Goal: Information Seeking & Learning: Learn about a topic

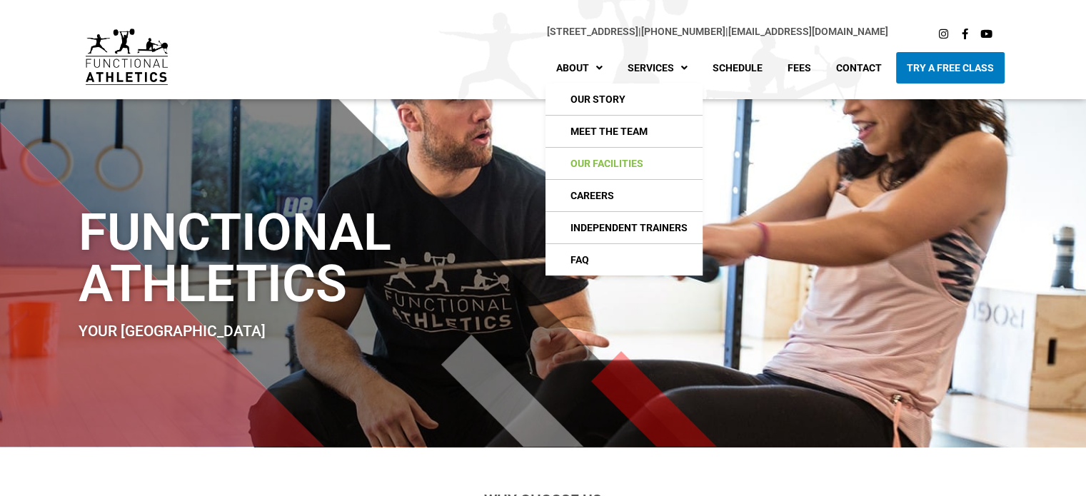
click at [610, 163] on link "Our Facilities" at bounding box center [623, 163] width 157 height 31
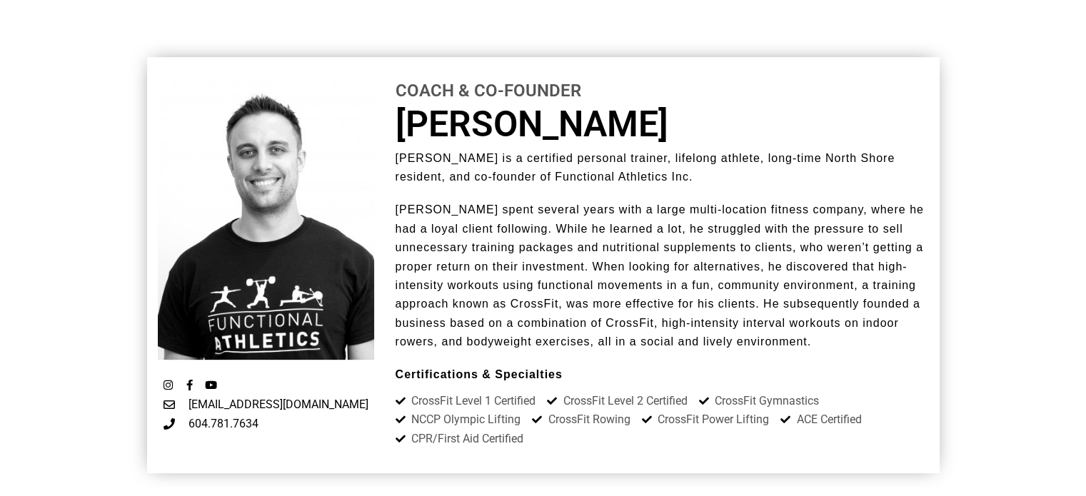
scroll to position [500, 0]
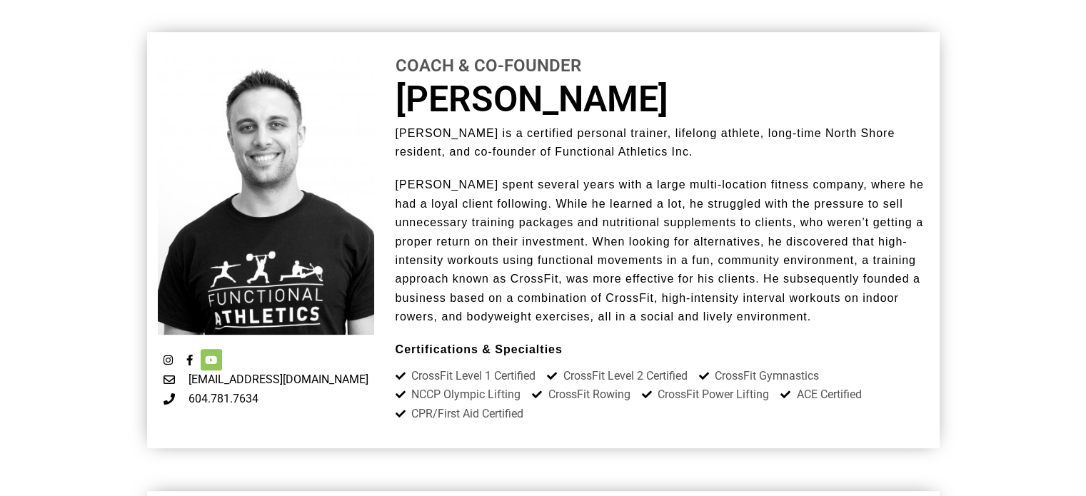
click at [214, 368] on link "Youtube" at bounding box center [211, 359] width 21 height 21
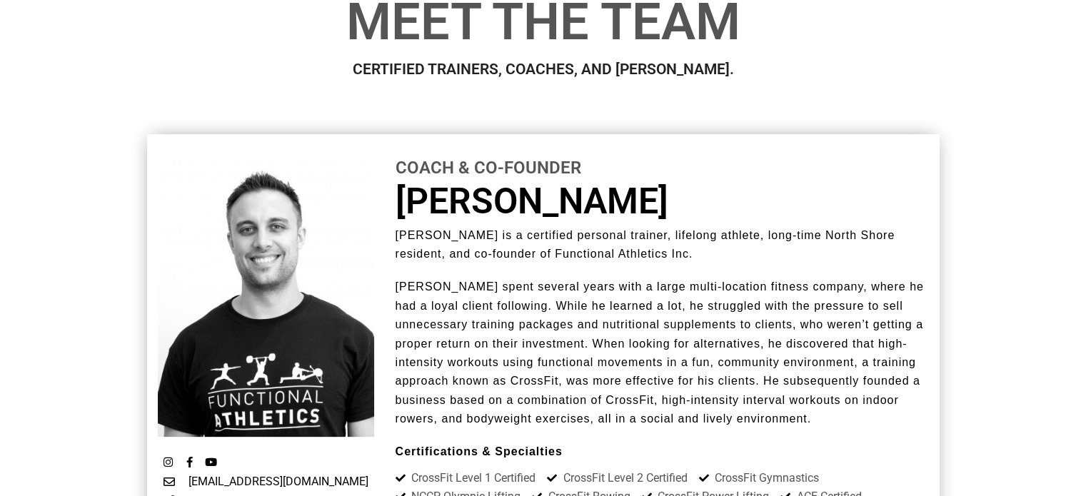
scroll to position [0, 0]
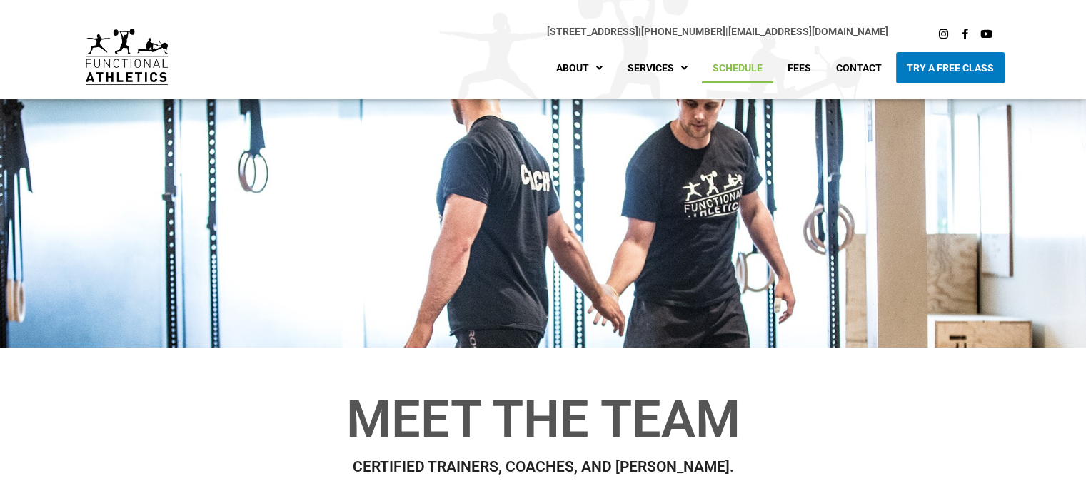
click at [734, 70] on link "Schedule" at bounding box center [737, 67] width 71 height 31
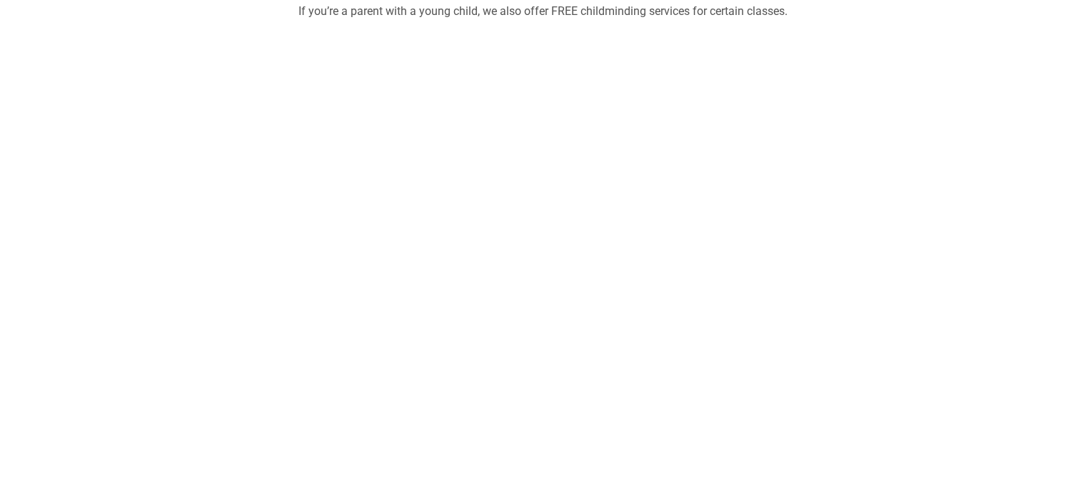
scroll to position [475, 0]
click at [100, 282] on section at bounding box center [543, 448] width 1086 height 833
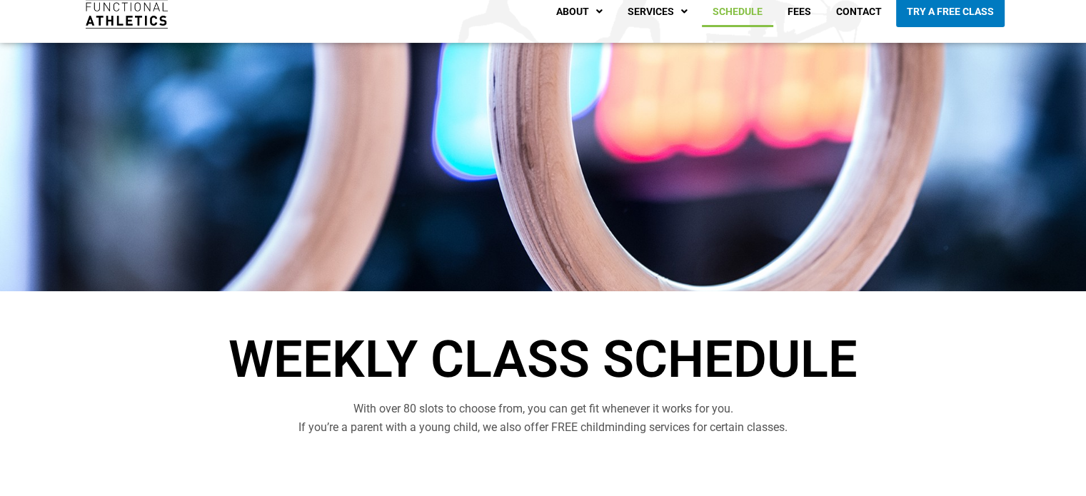
scroll to position [0, 0]
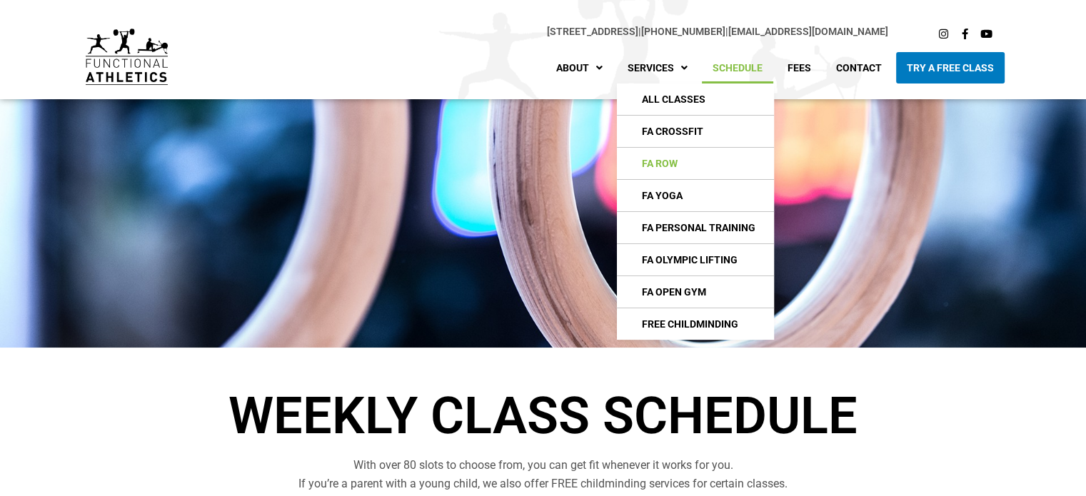
click at [670, 167] on link "FA Row" at bounding box center [695, 163] width 157 height 31
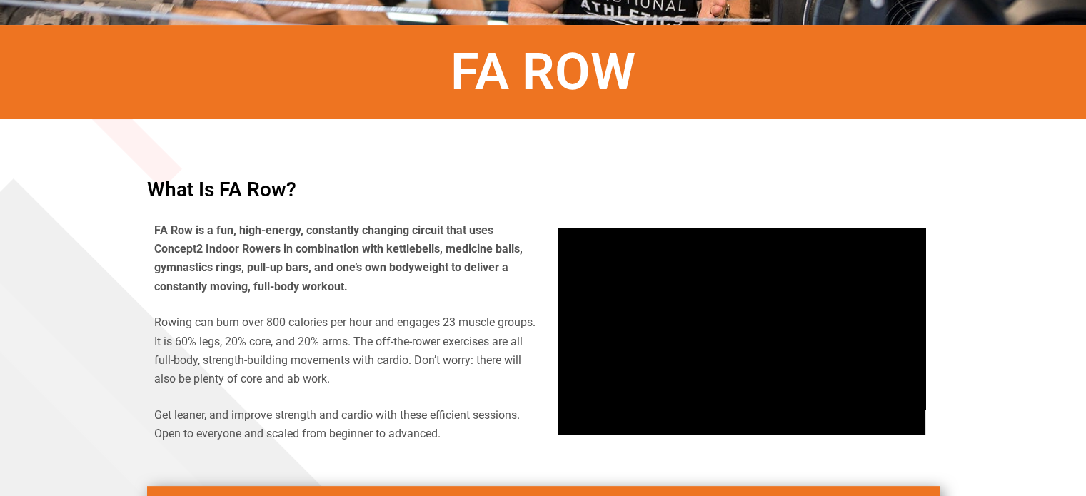
scroll to position [357, 0]
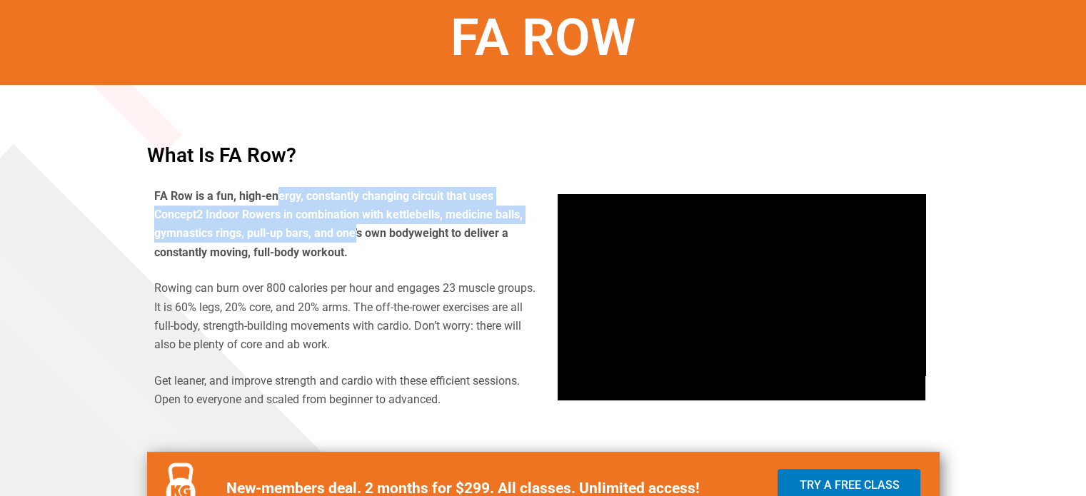
drag, startPoint x: 277, startPoint y: 195, endPoint x: 358, endPoint y: 228, distance: 87.8
click at [358, 228] on b "FA Row is a fun, high-energy, constantly changing circuit that uses Concept2 In…" at bounding box center [338, 224] width 368 height 70
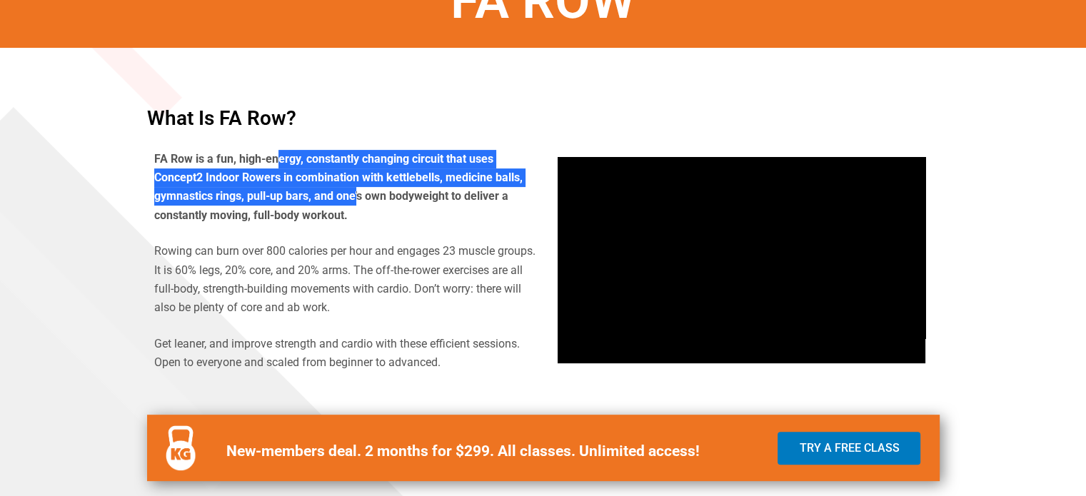
scroll to position [500, 0]
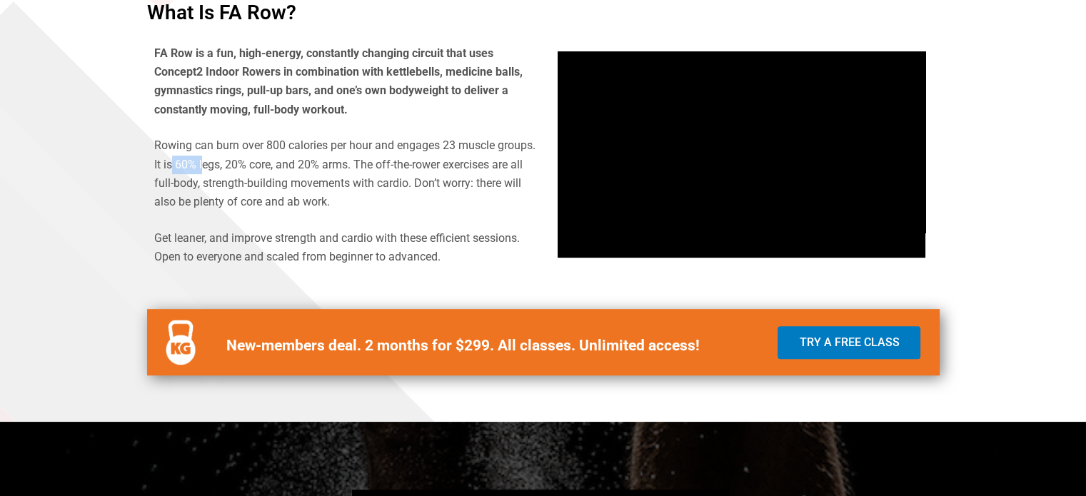
drag, startPoint x: 213, startPoint y: 172, endPoint x: 243, endPoint y: 172, distance: 30.7
click at [243, 172] on p "Rowing can burn over 800 calories per hour and engages 23 muscle groups. It is …" at bounding box center [345, 174] width 382 height 76
click at [234, 190] on p "Rowing can burn over 800 calories per hour and engages 23 muscle groups. It is …" at bounding box center [345, 174] width 382 height 76
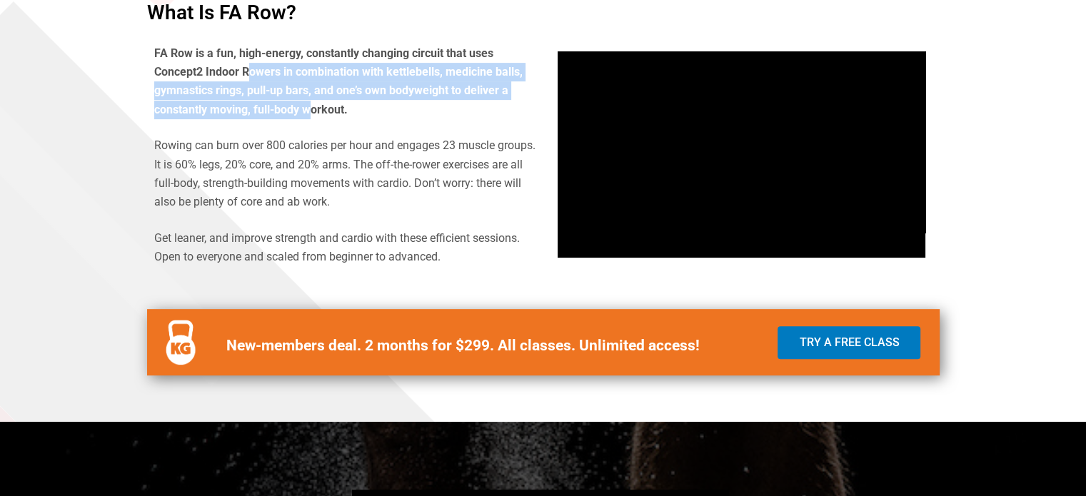
drag, startPoint x: 263, startPoint y: 78, endPoint x: 311, endPoint y: 108, distance: 55.8
click at [311, 108] on b "FA Row is a fun, high-energy, constantly changing circuit that uses Concept2 In…" at bounding box center [338, 81] width 368 height 70
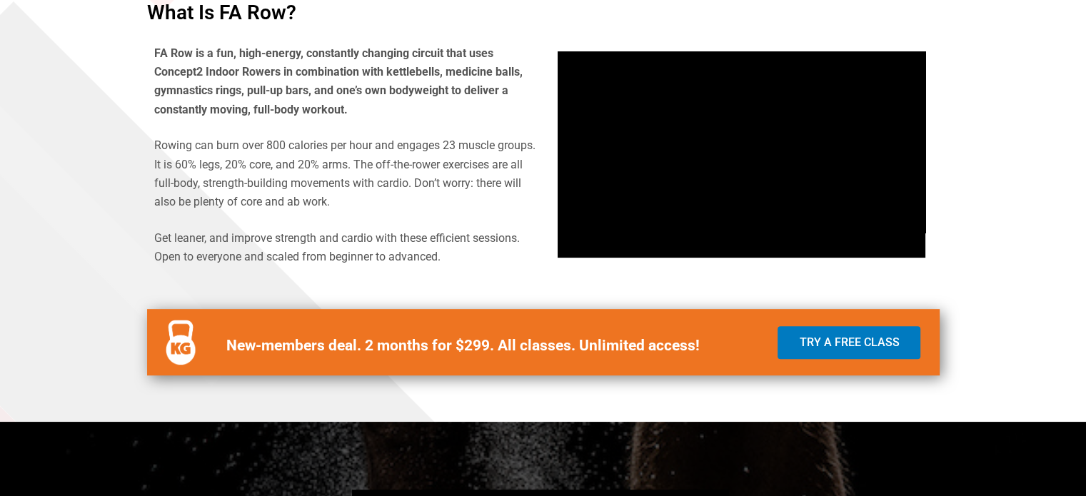
click at [241, 122] on div "FA Row is a fun, high-energy, constantly changing circuit that uses Concept2 In…" at bounding box center [345, 155] width 382 height 223
drag, startPoint x: 200, startPoint y: 141, endPoint x: 276, endPoint y: 141, distance: 75.7
click at [276, 141] on p "Rowing can burn over 800 calories per hour and engages 23 muscle groups. It is …" at bounding box center [345, 174] width 382 height 76
click at [252, 163] on p "Rowing can burn over 800 calories per hour and engages 23 muscle groups. It is …" at bounding box center [345, 174] width 382 height 76
drag, startPoint x: 252, startPoint y: 163, endPoint x: 334, endPoint y: 170, distance: 82.4
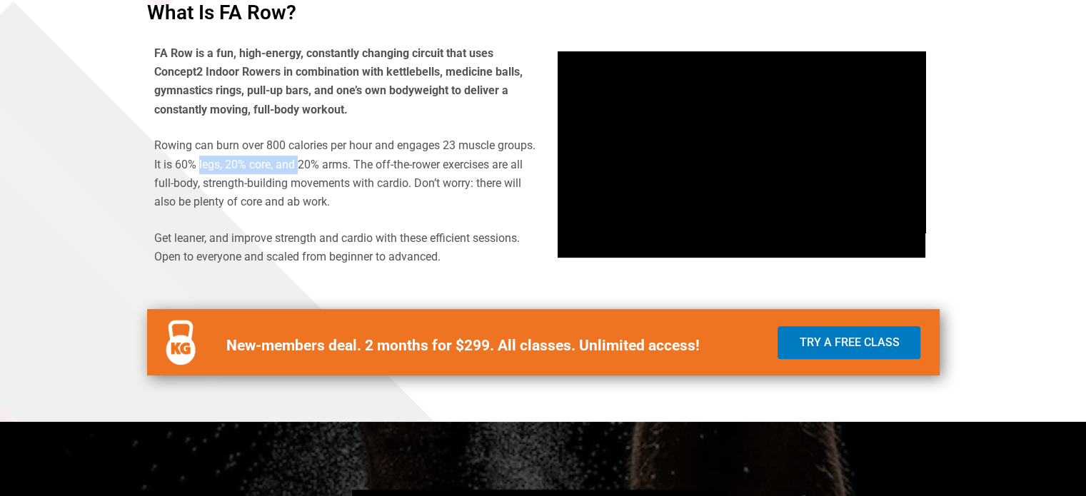
click at [334, 170] on p "Rowing can burn over 800 calories per hour and engages 23 muscle groups. It is …" at bounding box center [345, 174] width 382 height 76
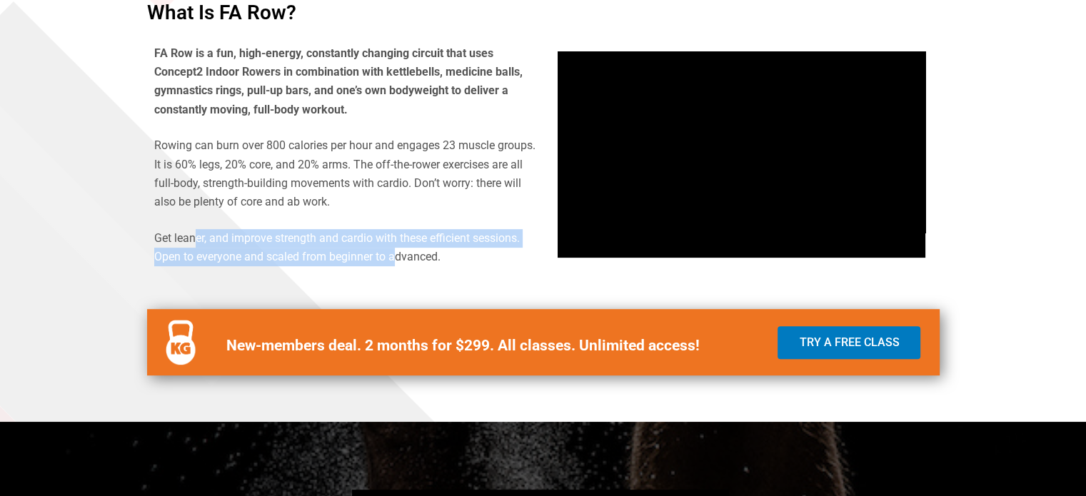
drag, startPoint x: 194, startPoint y: 246, endPoint x: 399, endPoint y: 251, distance: 204.9
click at [399, 251] on p "Get leaner, and improve strength and cardio with these efficient sessions. Open…" at bounding box center [345, 248] width 382 height 38
click at [399, 251] on span "Get leaner, and improve strength and cardio with these efficient sessions. Open…" at bounding box center [336, 247] width 365 height 32
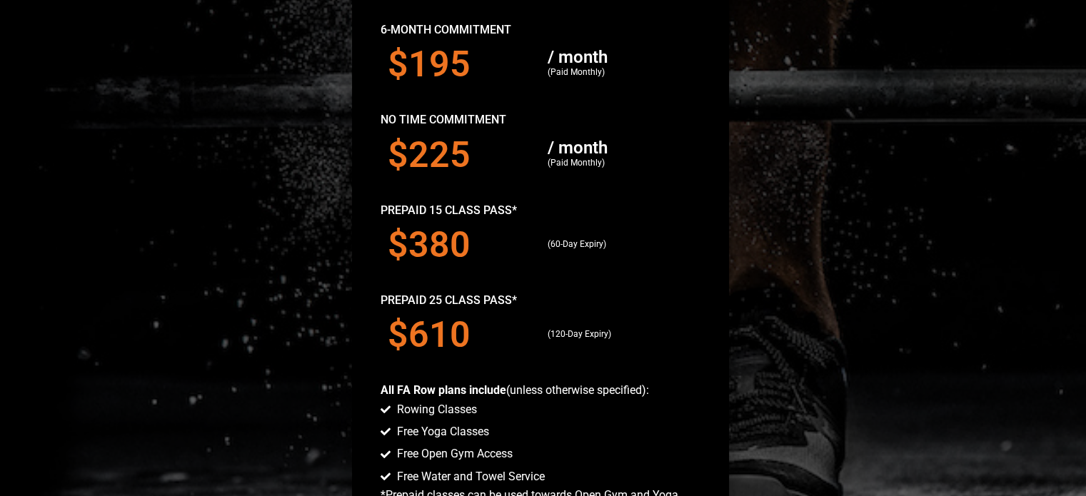
scroll to position [1285, 0]
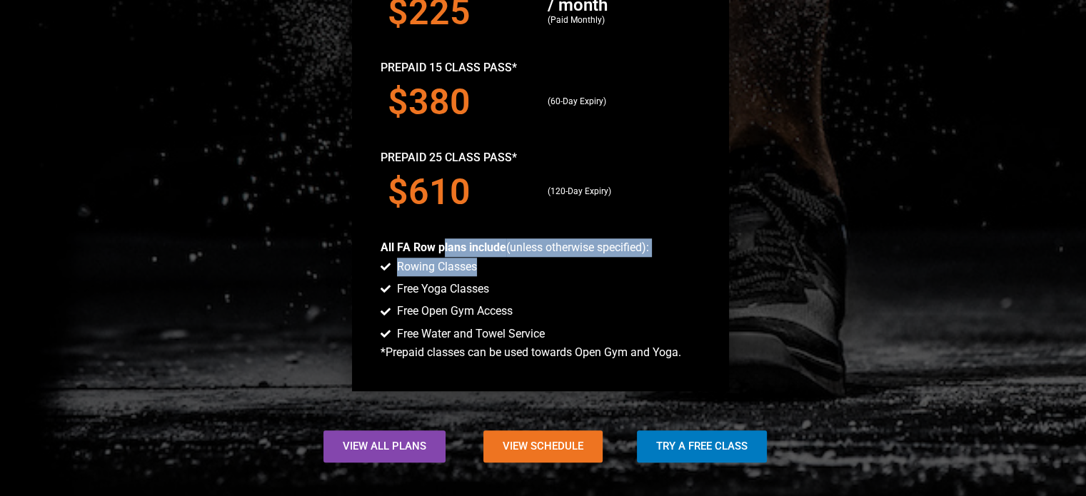
drag, startPoint x: 445, startPoint y: 247, endPoint x: 495, endPoint y: 261, distance: 51.1
click at [495, 261] on div "FA ROW Pricing drop-in fee is $33 Annual Commitment $175 / month (Paid Monthly)…" at bounding box center [540, 47] width 377 height 687
drag, startPoint x: 494, startPoint y: 261, endPoint x: 461, endPoint y: 276, distance: 36.4
click at [493, 262] on li "Rowing Classes" at bounding box center [540, 268] width 320 height 21
click at [434, 273] on span "Rowing Classes" at bounding box center [435, 267] width 84 height 19
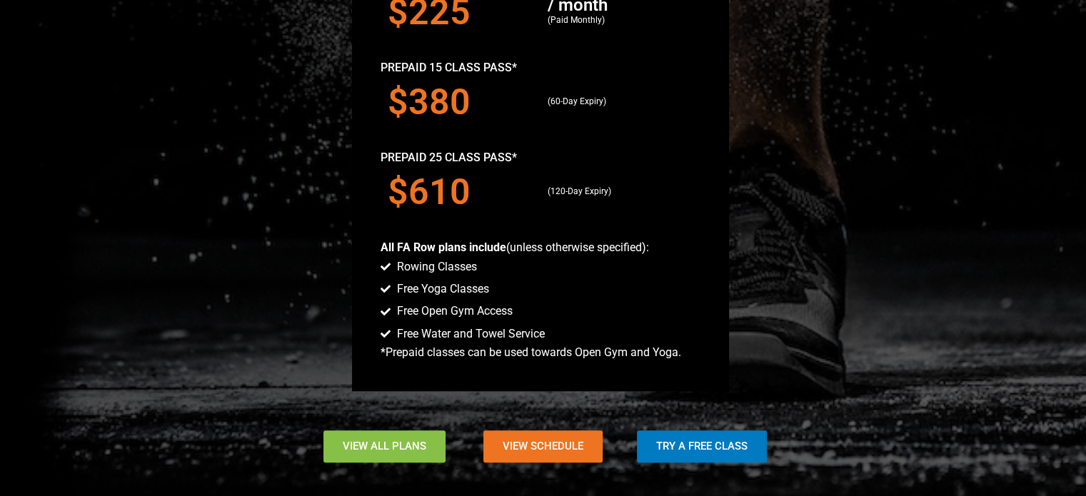
click at [365, 450] on span "View All Plans" at bounding box center [385, 446] width 84 height 11
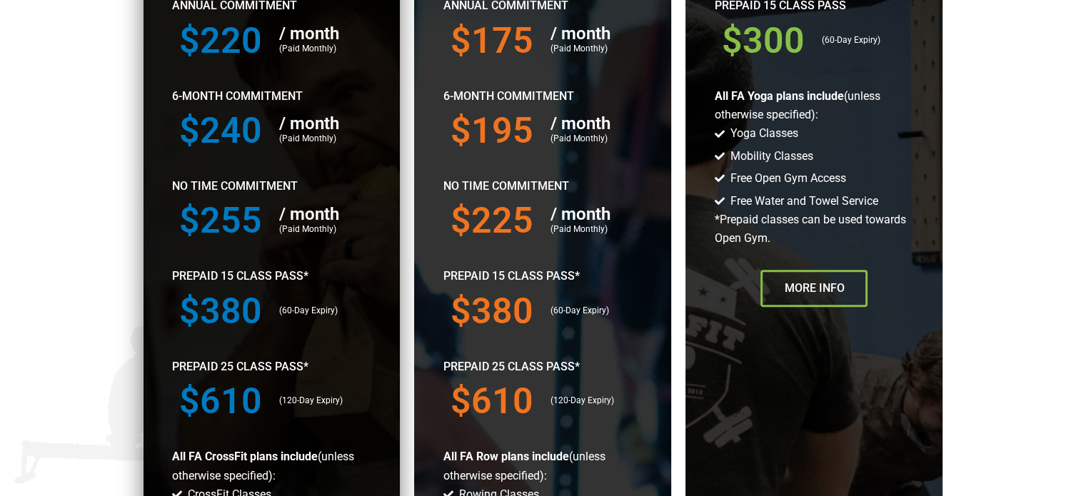
scroll to position [785, 0]
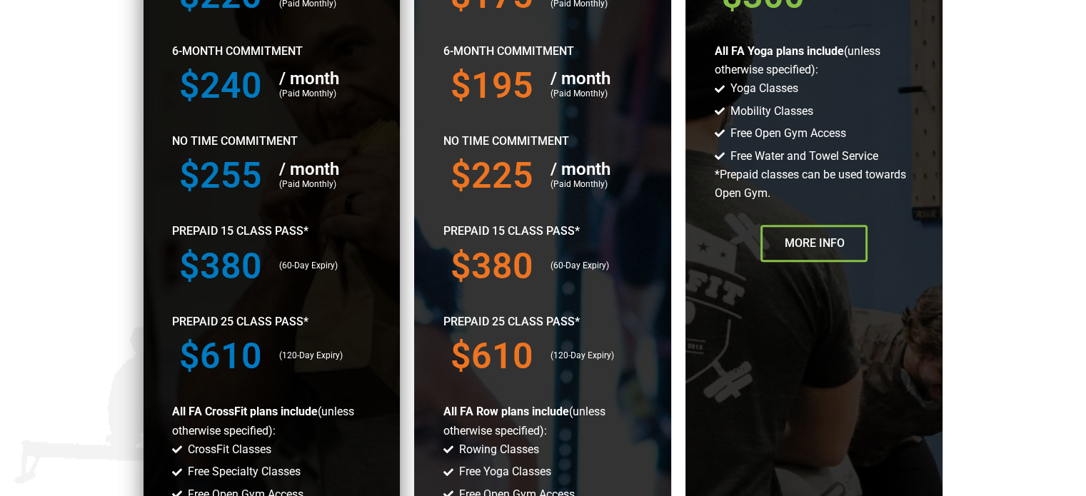
drag, startPoint x: 239, startPoint y: 323, endPoint x: 208, endPoint y: 343, distance: 36.2
click at [208, 343] on h3 "$610" at bounding box center [222, 356] width 86 height 36
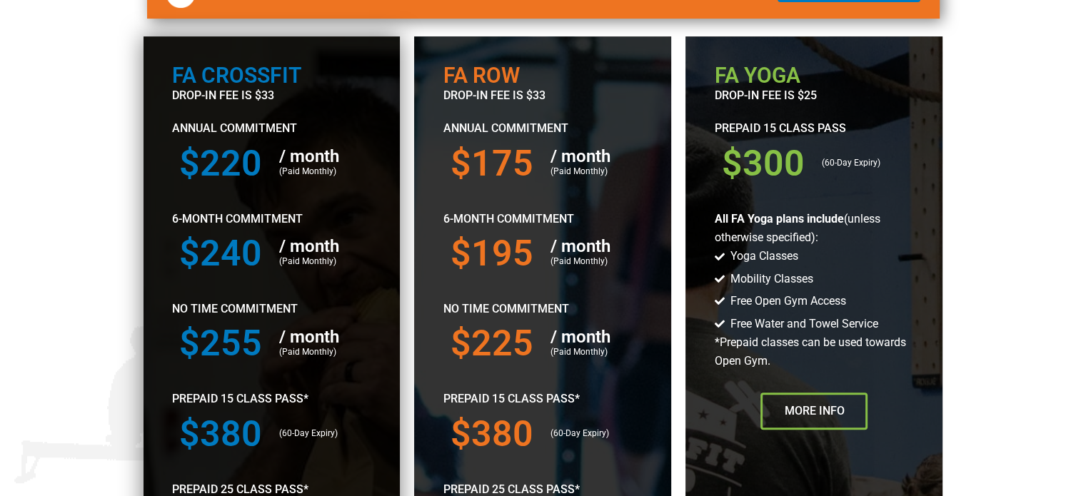
scroll to position [642, 0]
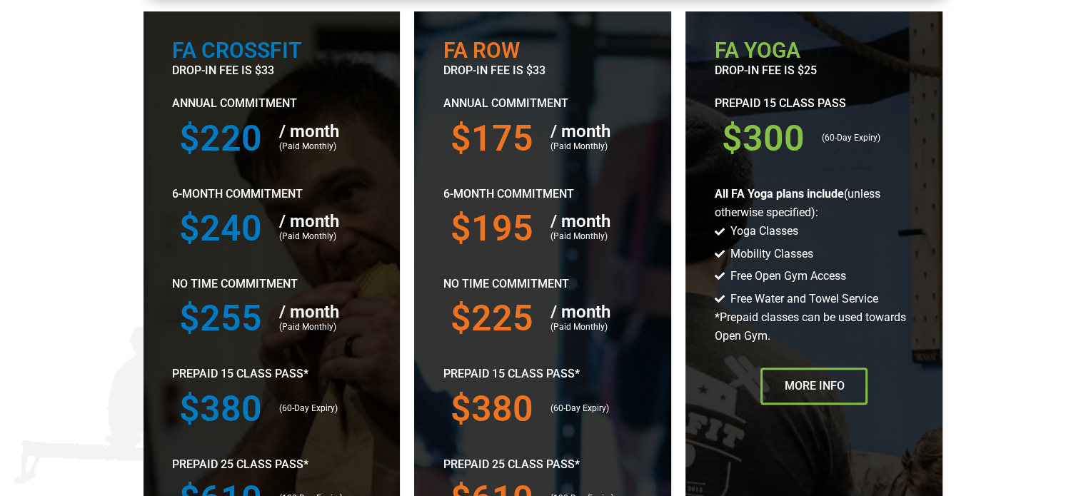
click at [76, 229] on section "FA Crossfit drop-in fee is $33 Annual Commitment $220 / month (Paid Monthly) 6-…" at bounding box center [543, 402] width 1086 height 797
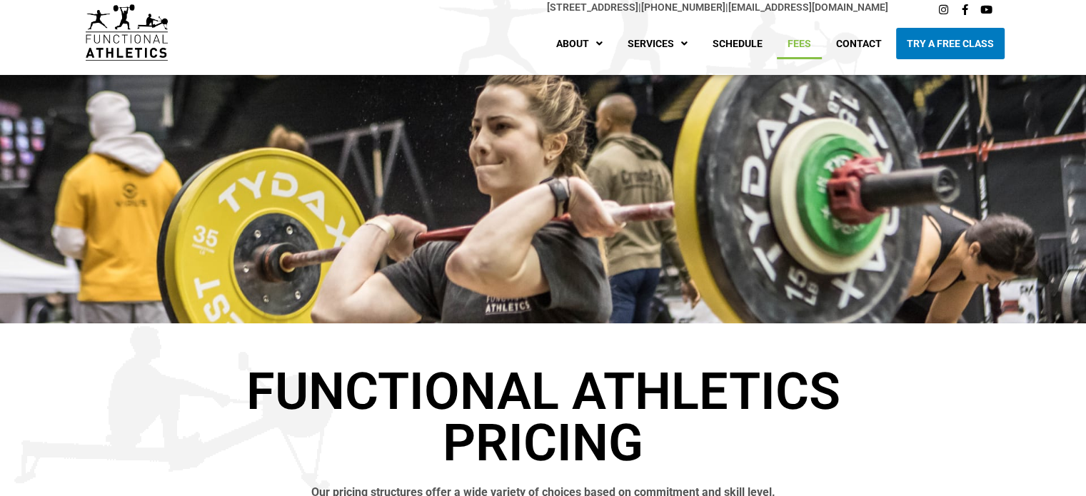
scroll to position [0, 0]
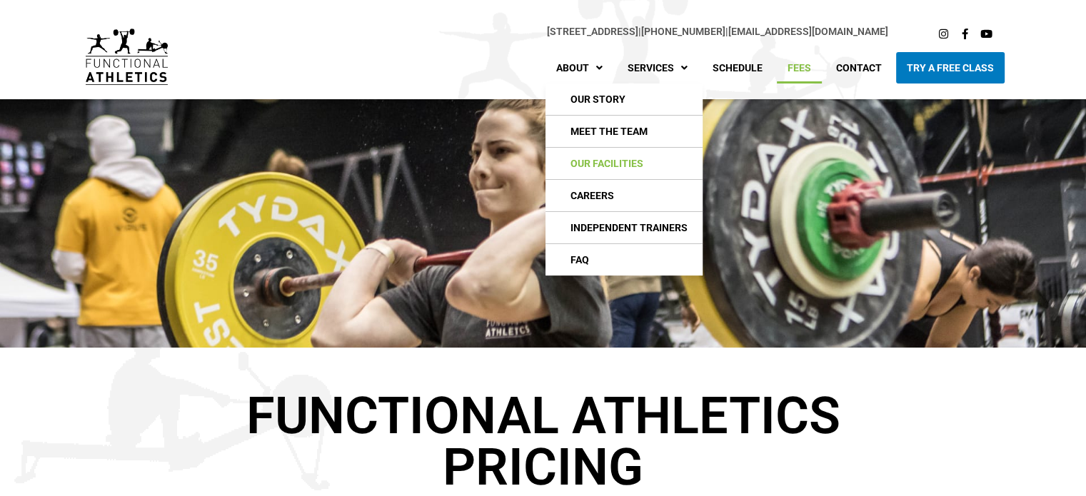
click at [625, 160] on link "Our Facilities" at bounding box center [623, 163] width 157 height 31
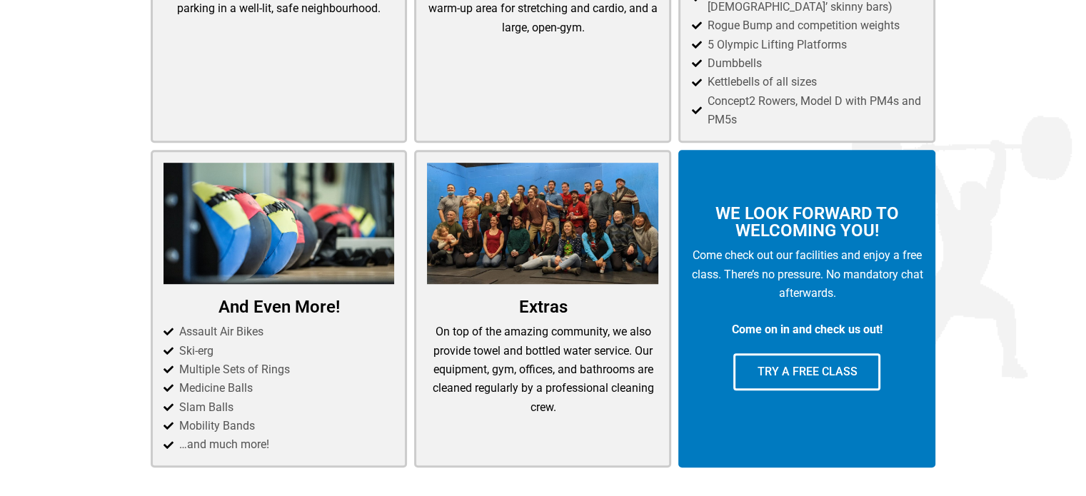
scroll to position [767, 0]
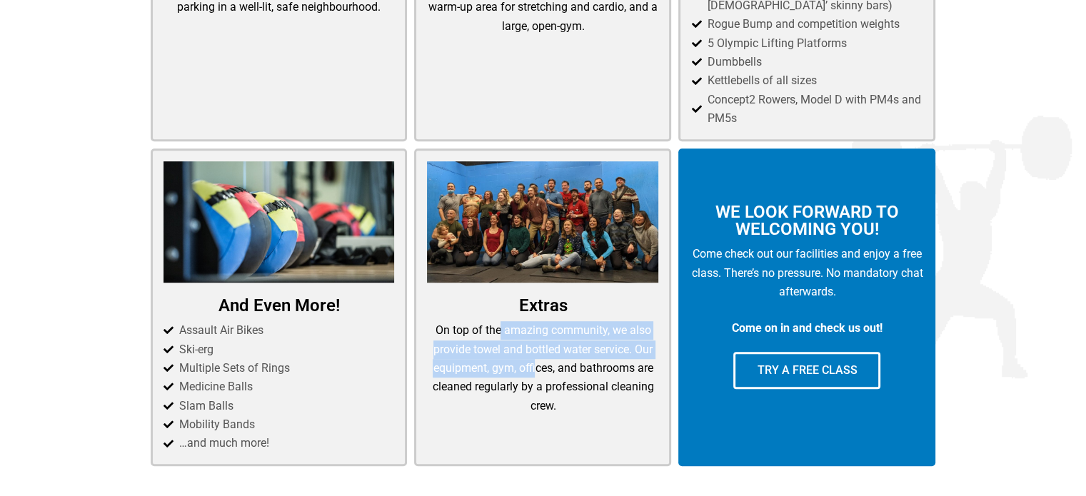
drag, startPoint x: 500, startPoint y: 330, endPoint x: 534, endPoint y: 375, distance: 56.5
click at [534, 375] on p "On top of the amazing community, we also provide towel and bottled water servic…" at bounding box center [542, 368] width 231 height 94
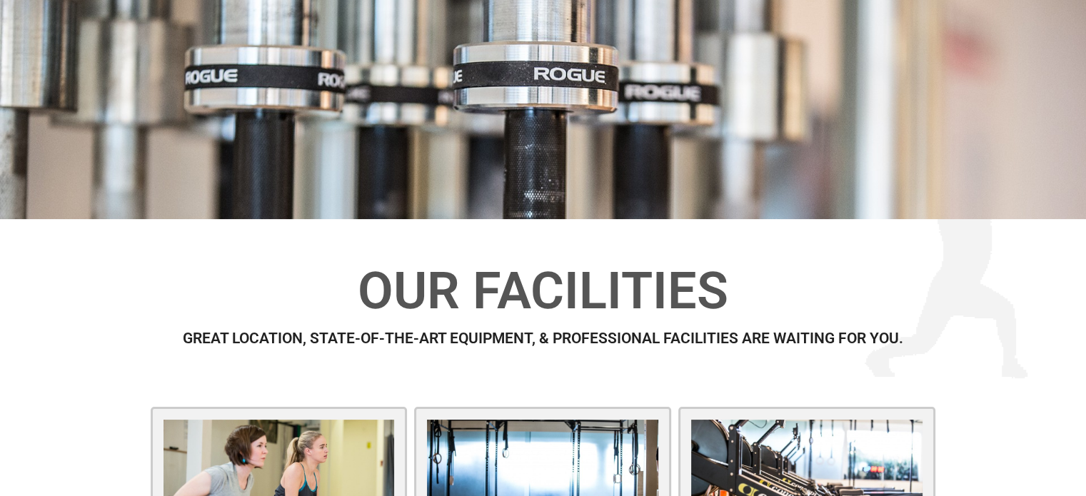
scroll to position [0, 0]
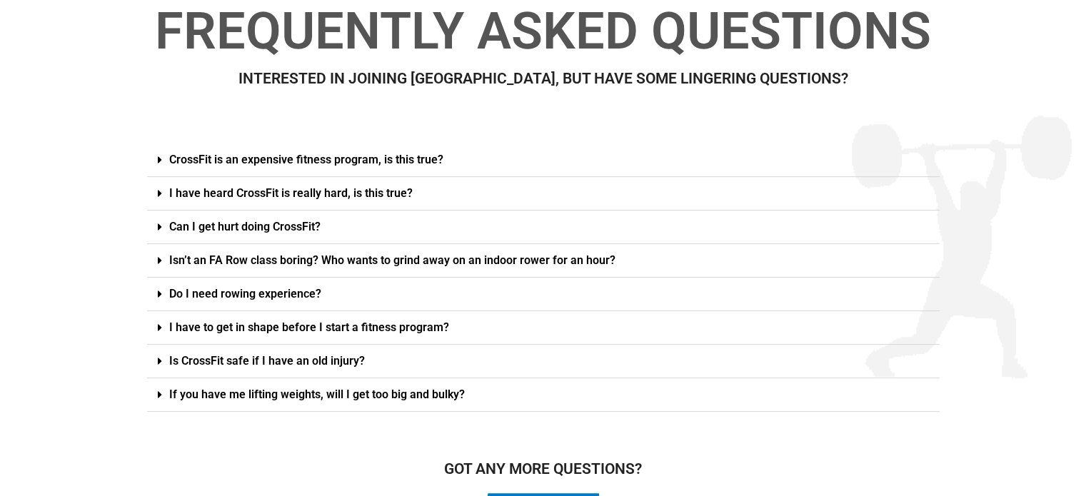
scroll to position [391, 0]
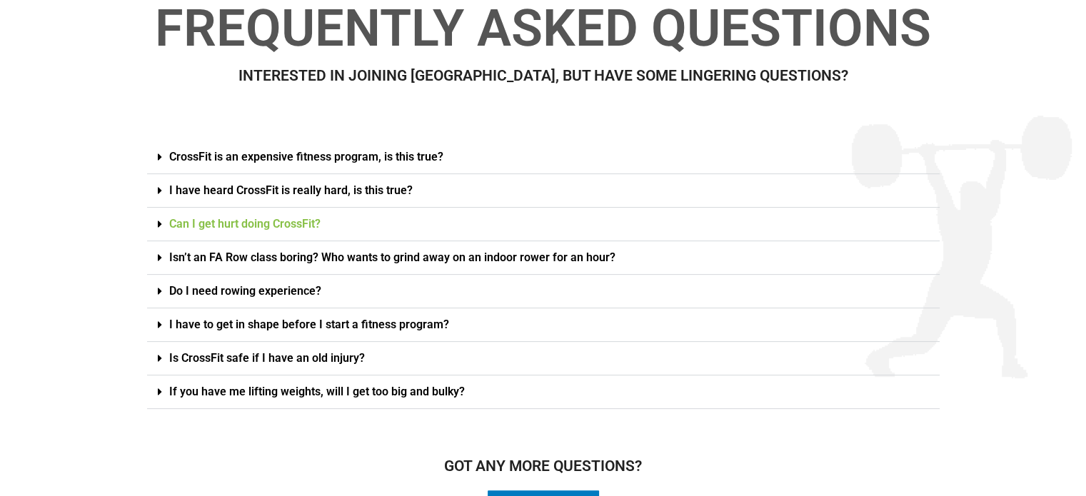
click at [277, 220] on link "Can I get hurt doing CrossFit?" at bounding box center [244, 224] width 151 height 14
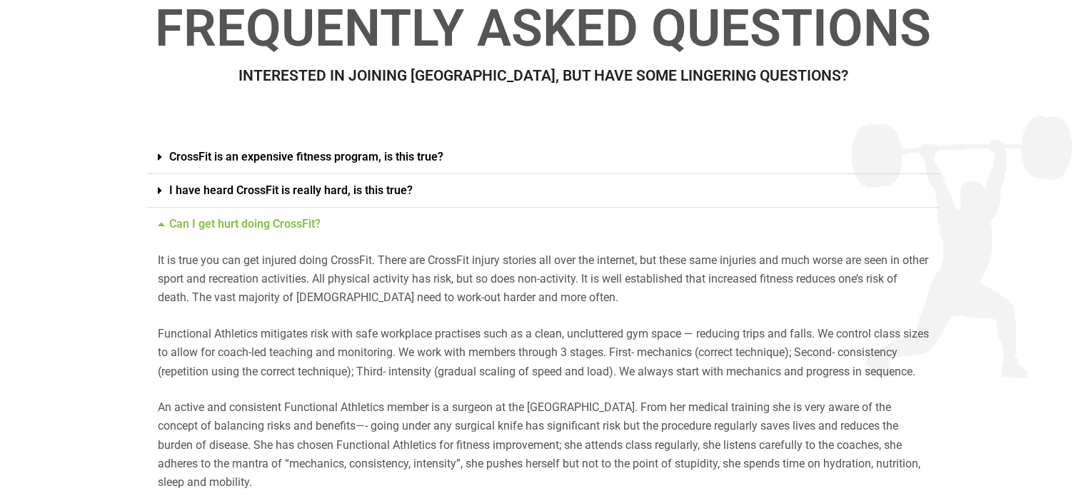
click at [277, 220] on link "Can I get hurt doing CrossFit?" at bounding box center [244, 224] width 151 height 14
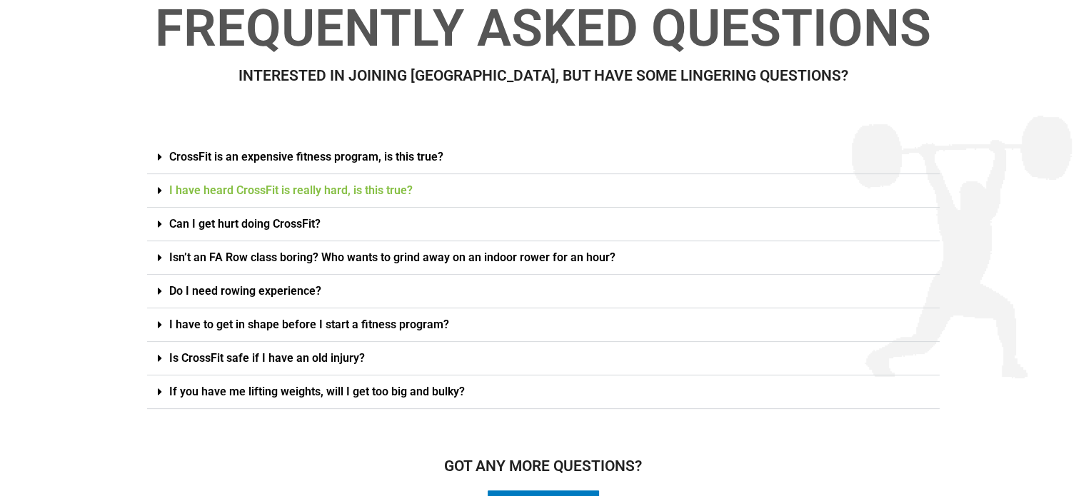
drag, startPoint x: 303, startPoint y: 173, endPoint x: 298, endPoint y: 191, distance: 18.7
click at [298, 191] on div "I have heard CrossFit is really hard, is this true?" at bounding box center [543, 191] width 792 height 34
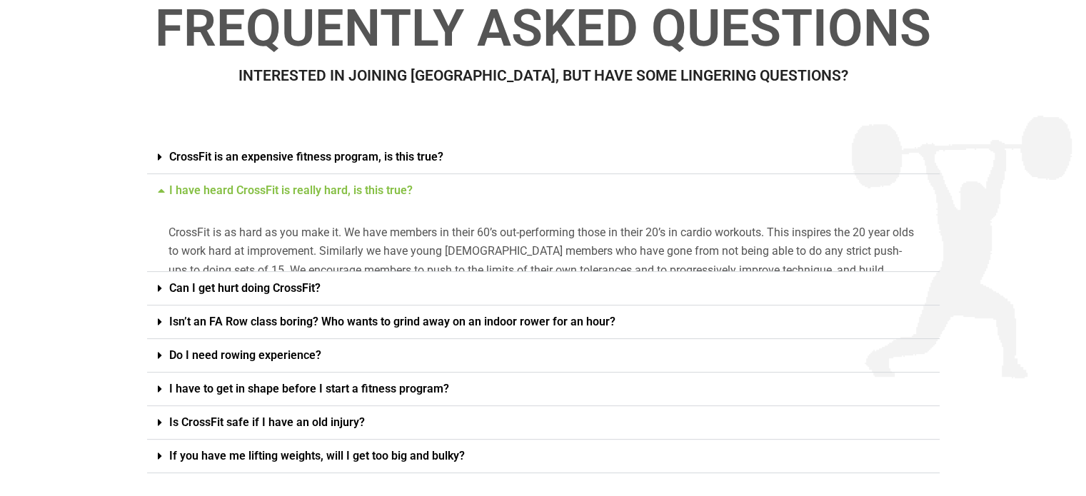
click at [298, 191] on link "I have heard CrossFit is really hard, is this true?" at bounding box center [290, 190] width 243 height 14
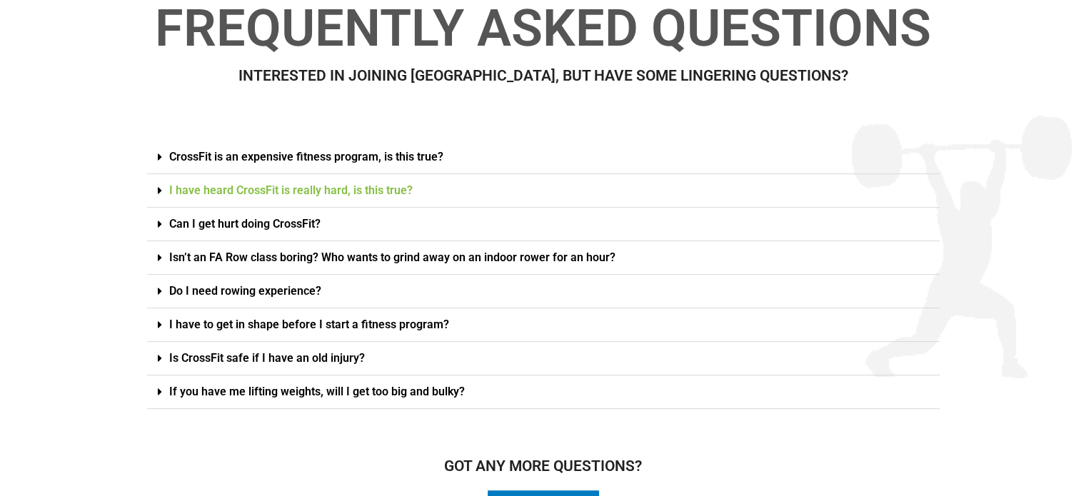
click at [298, 191] on link "I have heard CrossFit is really hard, is this true?" at bounding box center [290, 190] width 243 height 14
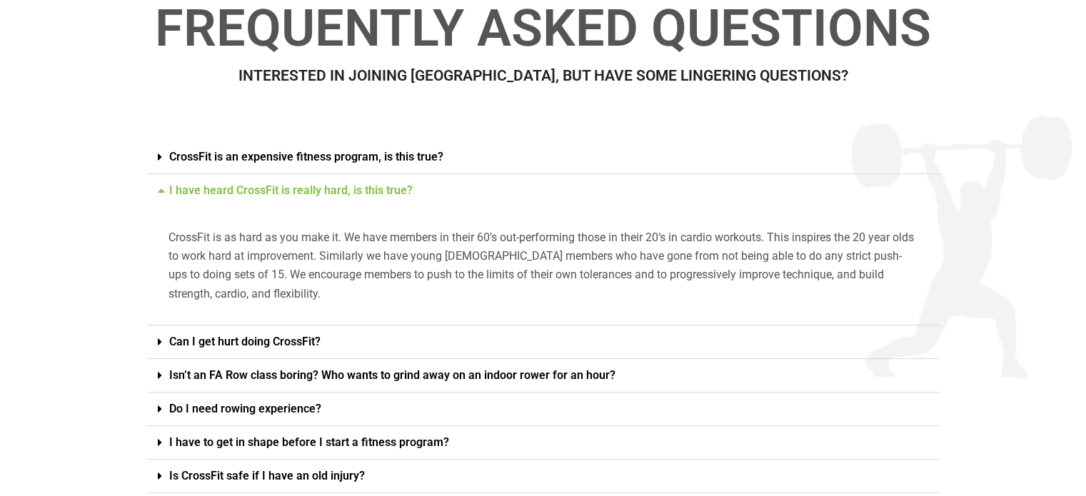
click at [298, 191] on link "I have heard CrossFit is really hard, is this true?" at bounding box center [290, 190] width 243 height 14
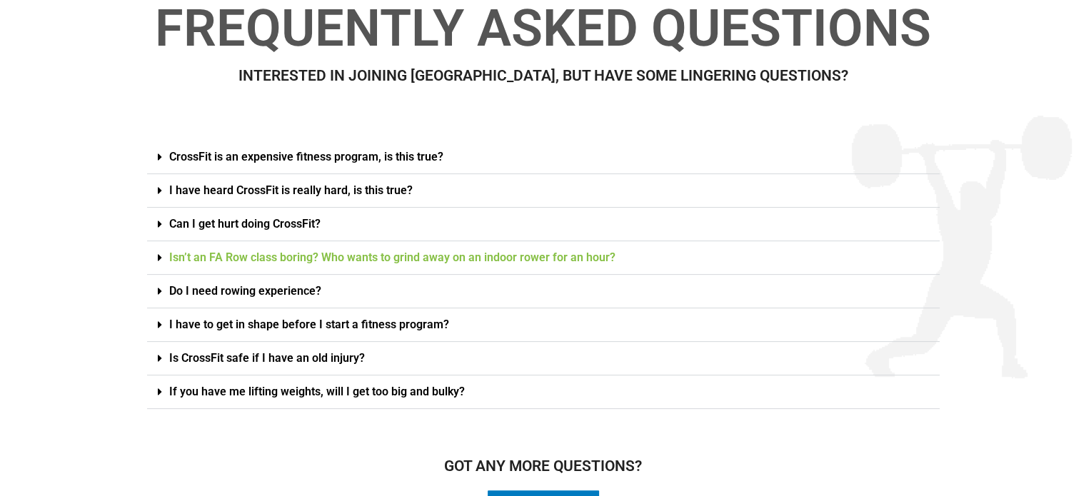
click at [281, 261] on link "Isn’t an FA Row class boring? Who wants to grind away on an indoor rower for an…" at bounding box center [392, 258] width 446 height 14
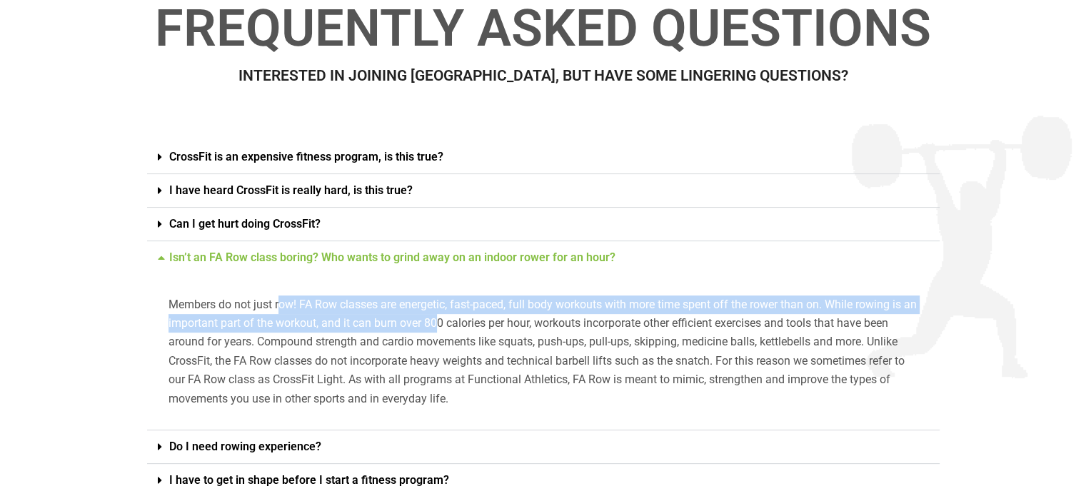
drag, startPoint x: 278, startPoint y: 302, endPoint x: 455, endPoint y: 316, distance: 176.9
click at [455, 316] on p "Members do not just row! FA Row classes are energetic, fast-paced, full body wo…" at bounding box center [543, 352] width 750 height 113
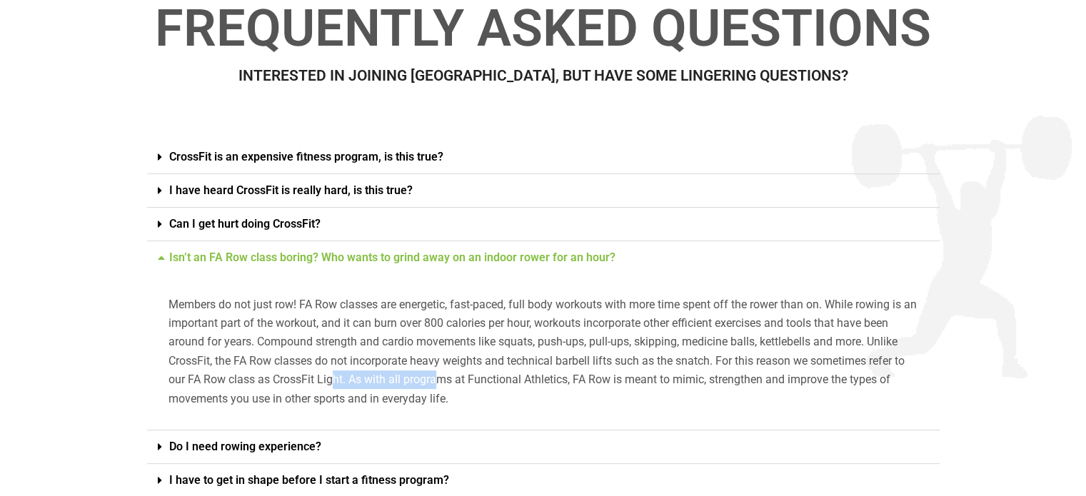
drag, startPoint x: 339, startPoint y: 383, endPoint x: 440, endPoint y: 376, distance: 100.9
click at [440, 376] on p "Members do not just row! FA Row classes are energetic, fast-paced, full body wo…" at bounding box center [543, 352] width 750 height 113
click at [383, 221] on div "Can I get hurt doing CrossFit?" at bounding box center [543, 225] width 792 height 34
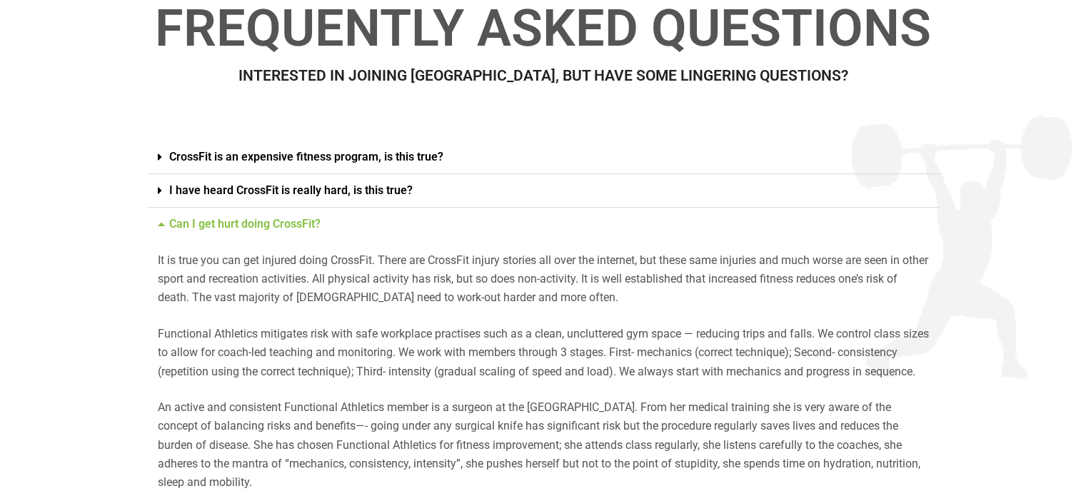
click at [377, 230] on div "Can I get hurt doing CrossFit?" at bounding box center [543, 224] width 792 height 33
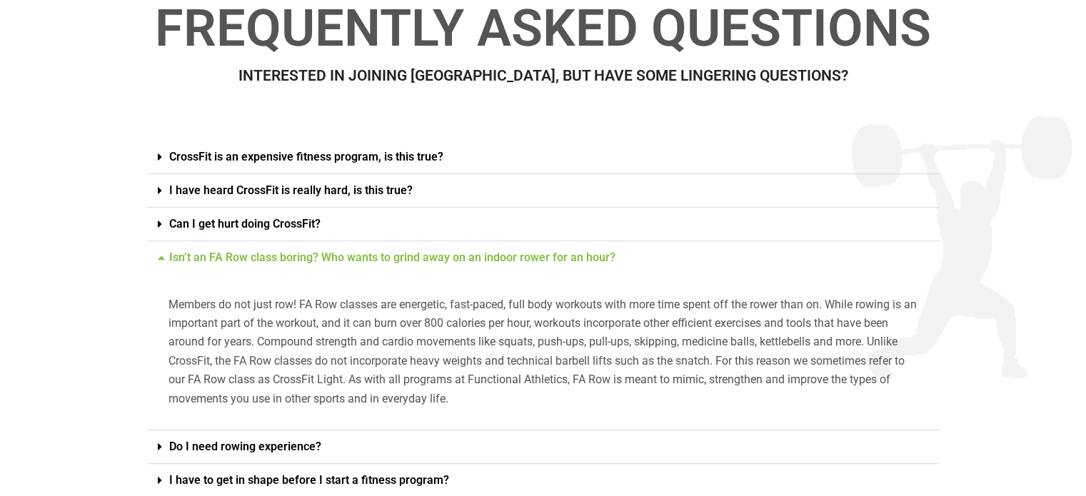
click at [328, 262] on link "Isn’t an FA Row class boring? Who wants to grind away on an indoor rower for an…" at bounding box center [392, 258] width 446 height 14
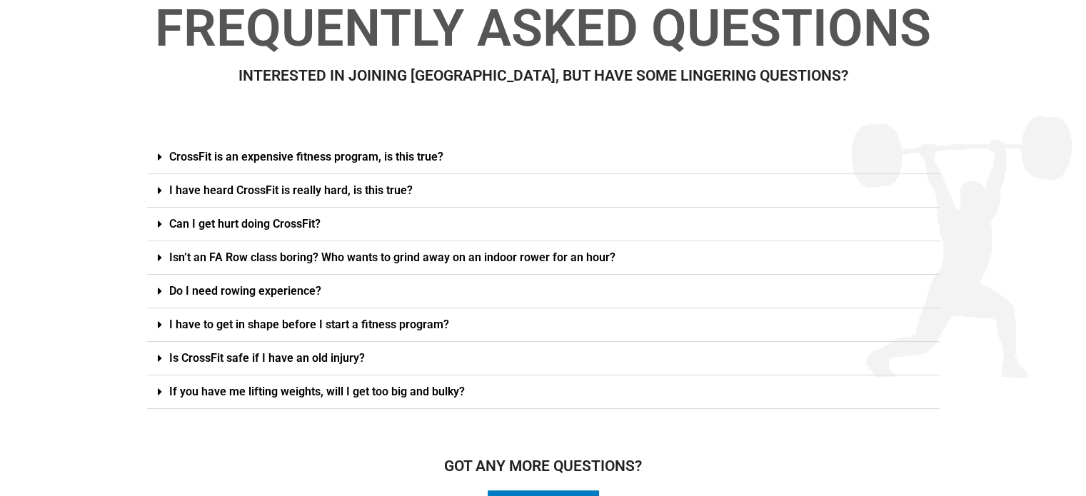
drag, startPoint x: 327, startPoint y: 330, endPoint x: 88, endPoint y: 323, distance: 239.2
click at [66, 321] on section "CrossFit is an expensive fitness program, is this true? CrossFit is definitely …" at bounding box center [543, 369] width 1086 height 478
click at [234, 325] on link "I have to get in shape before I start a fitness program?" at bounding box center [309, 325] width 280 height 14
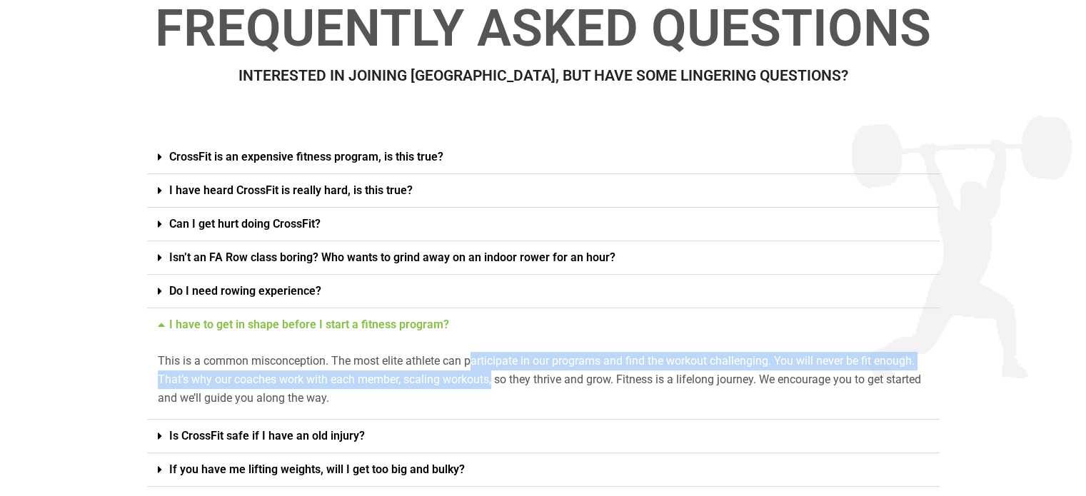
drag, startPoint x: 474, startPoint y: 361, endPoint x: 494, endPoint y: 376, distance: 25.0
click at [494, 376] on p "This is a common misconception. The most elite athlete can participate in our p…" at bounding box center [543, 380] width 771 height 56
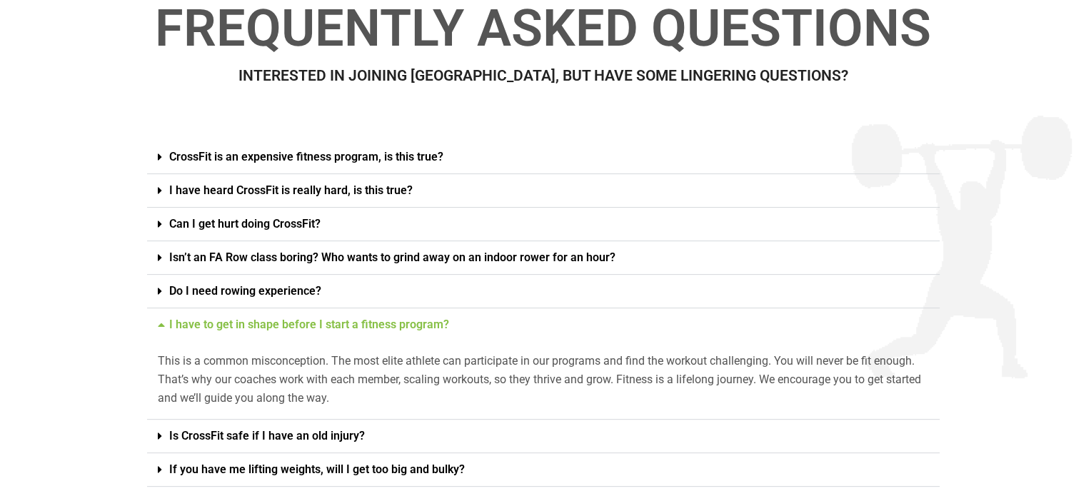
click at [398, 314] on div "I have to get in shape before I start a fitness program?" at bounding box center [543, 324] width 792 height 33
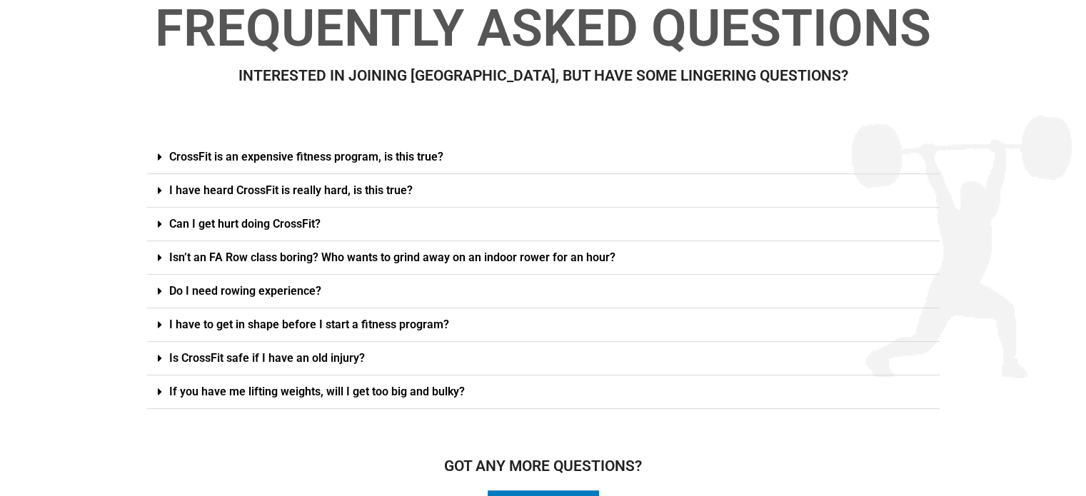
click at [365, 398] on div "If you have me lifting weights, will I get too big and bulky?" at bounding box center [543, 392] width 792 height 34
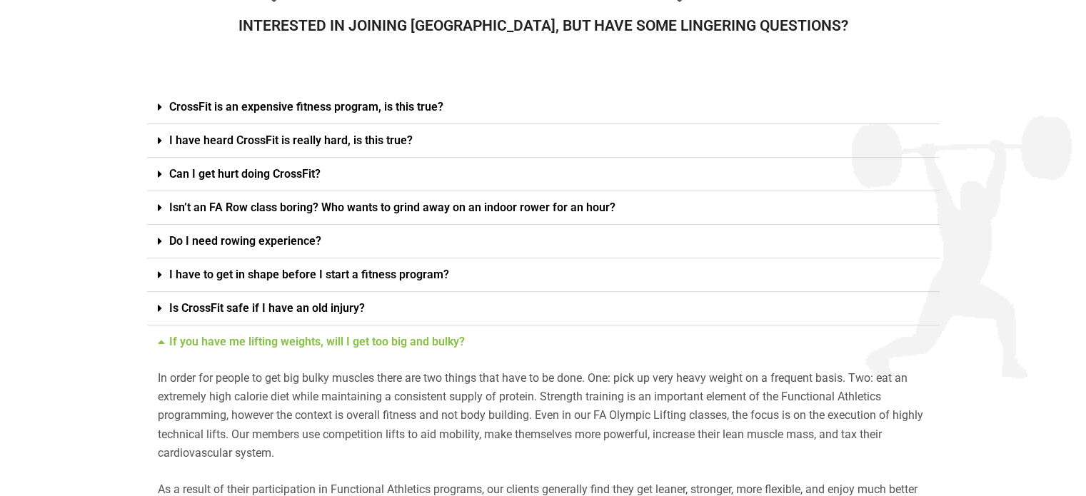
scroll to position [463, 0]
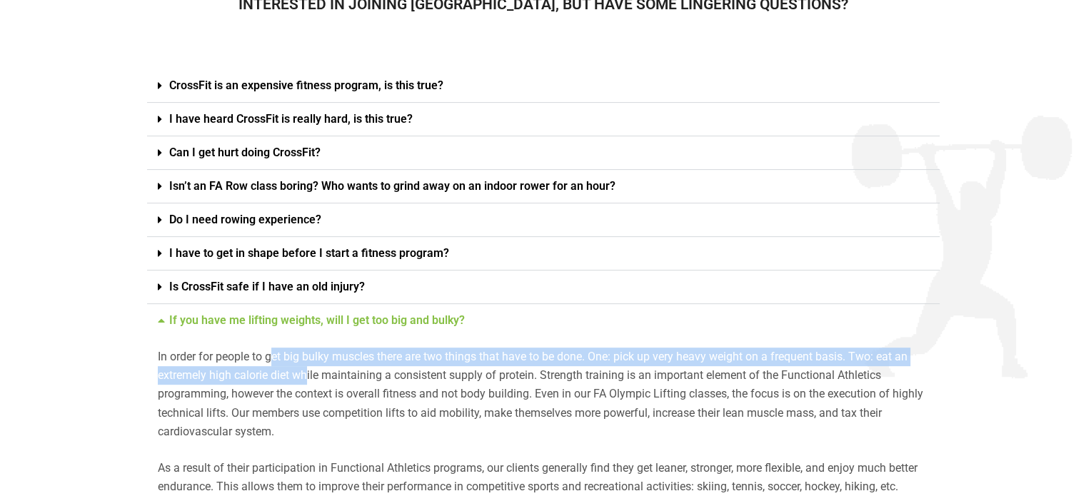
drag, startPoint x: 273, startPoint y: 355, endPoint x: 305, endPoint y: 370, distance: 34.8
click at [305, 370] on p "In order for people to get big bulky muscles there are two things that have to …" at bounding box center [543, 395] width 771 height 94
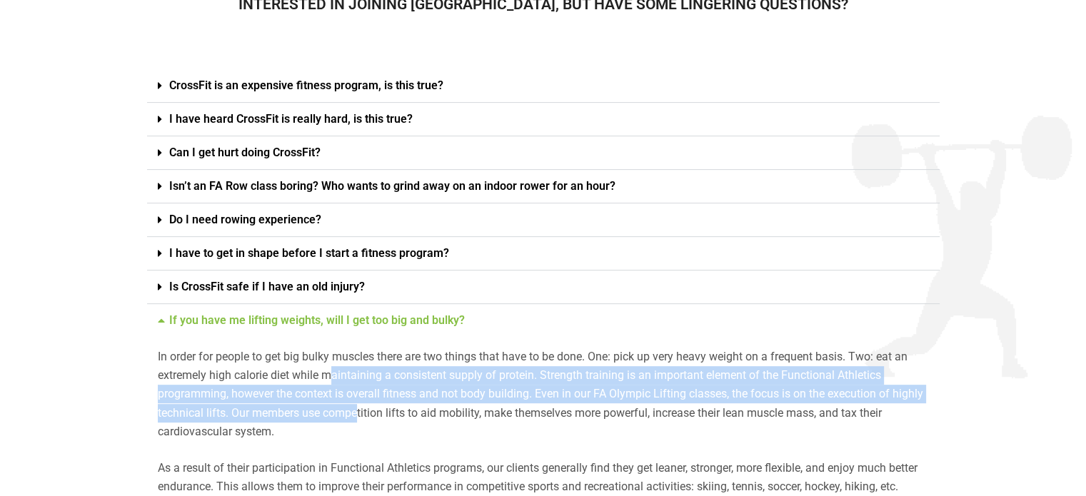
drag, startPoint x: 343, startPoint y: 381, endPoint x: 360, endPoint y: 407, distance: 30.9
click at [360, 407] on p "In order for people to get big bulky muscles there are two things that have to …" at bounding box center [543, 395] width 771 height 94
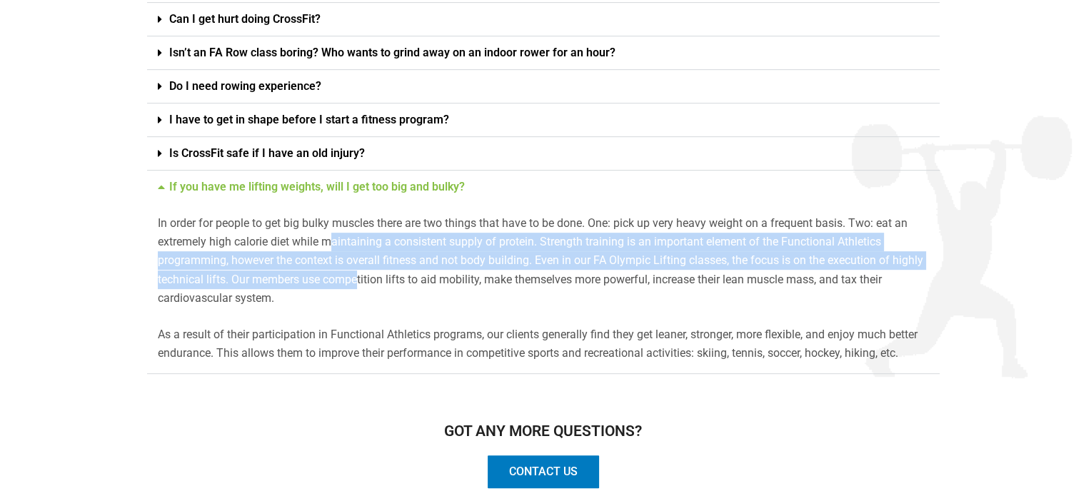
scroll to position [605, 0]
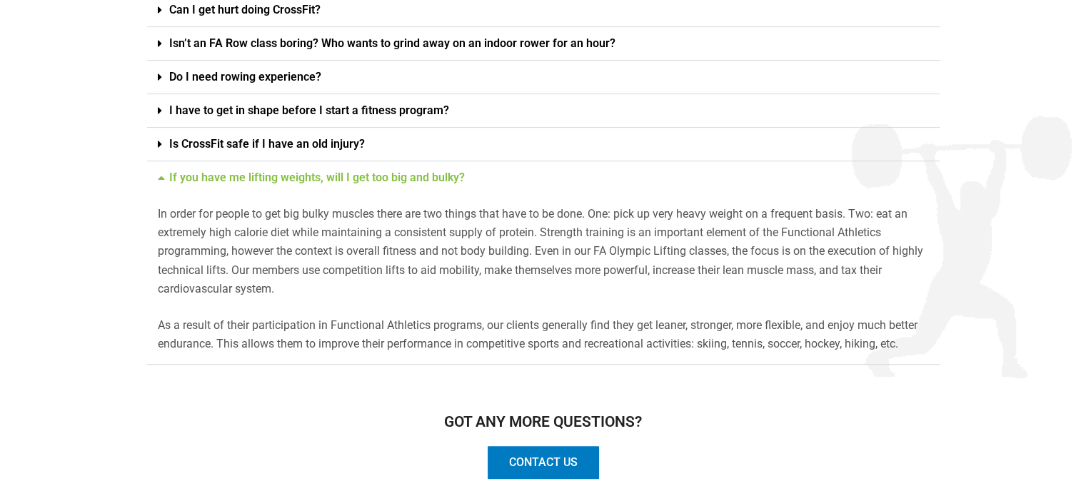
click at [320, 184] on div "If you have me lifting weights, will I get too big and bulky?" at bounding box center [543, 177] width 792 height 33
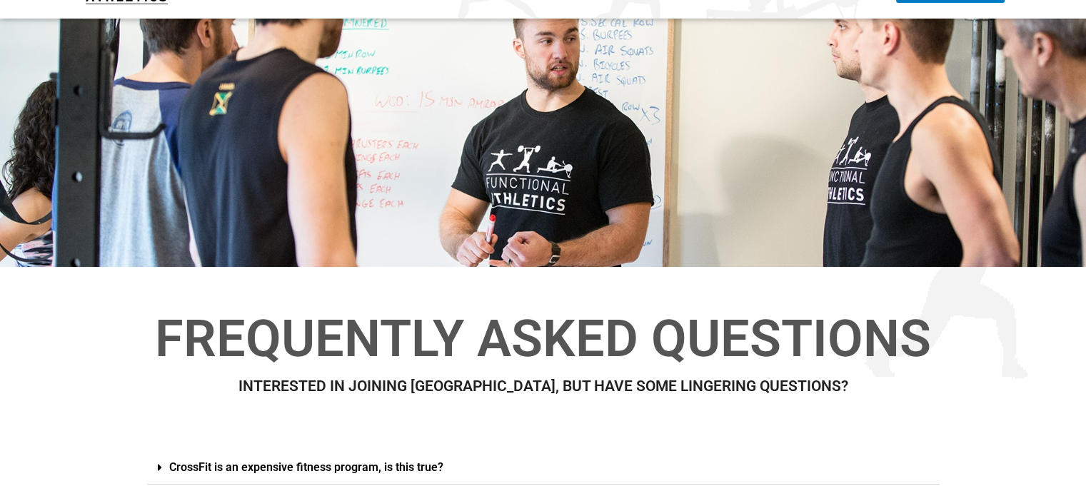
scroll to position [0, 0]
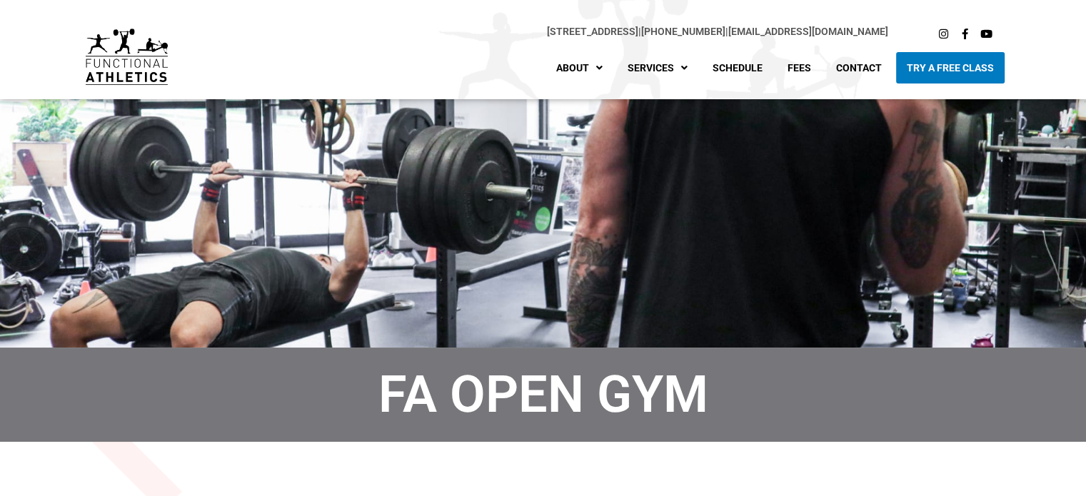
drag, startPoint x: 0, startPoint y: 0, endPoint x: 505, endPoint y: 198, distance: 542.7
click at [505, 198] on div at bounding box center [543, 223] width 1086 height 248
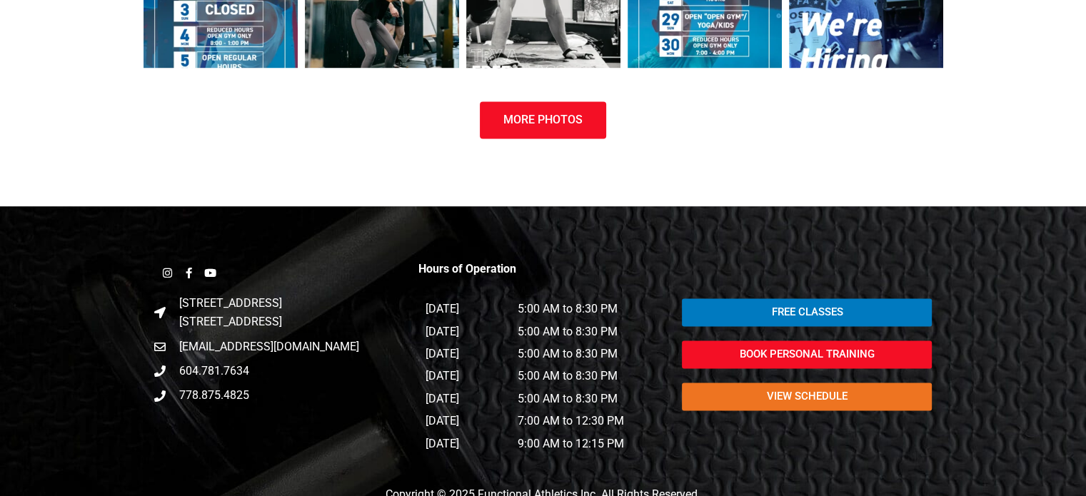
scroll to position [2196, 0]
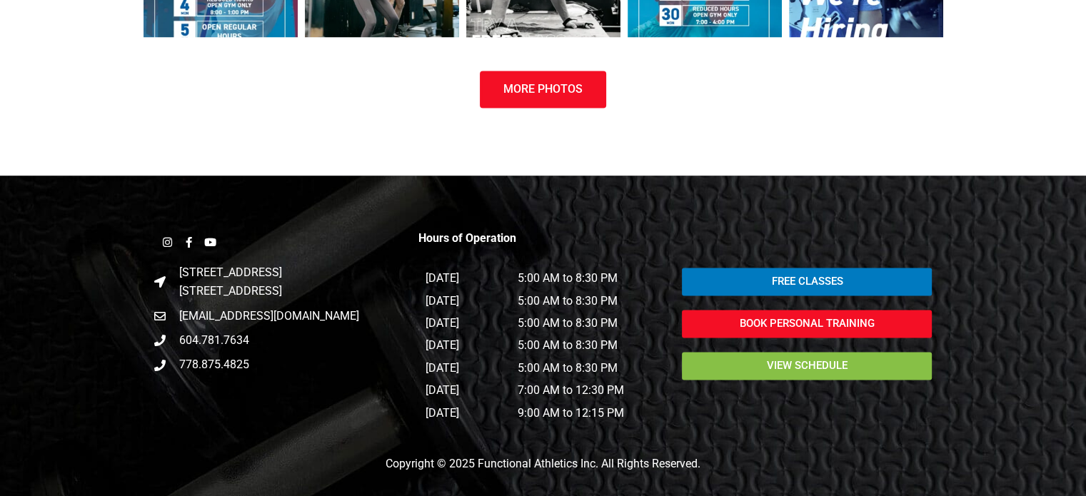
click at [834, 356] on link "view schedule" at bounding box center [807, 366] width 250 height 28
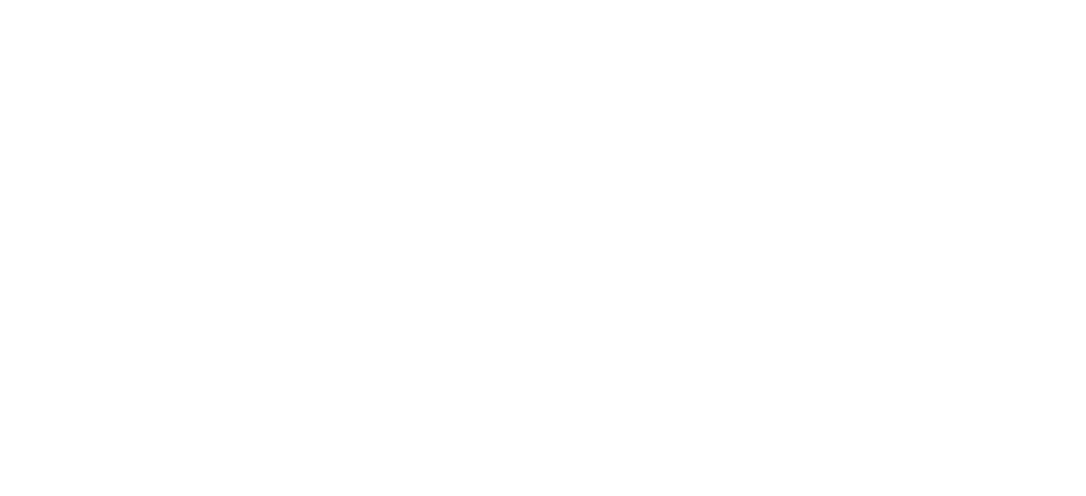
scroll to position [588, 0]
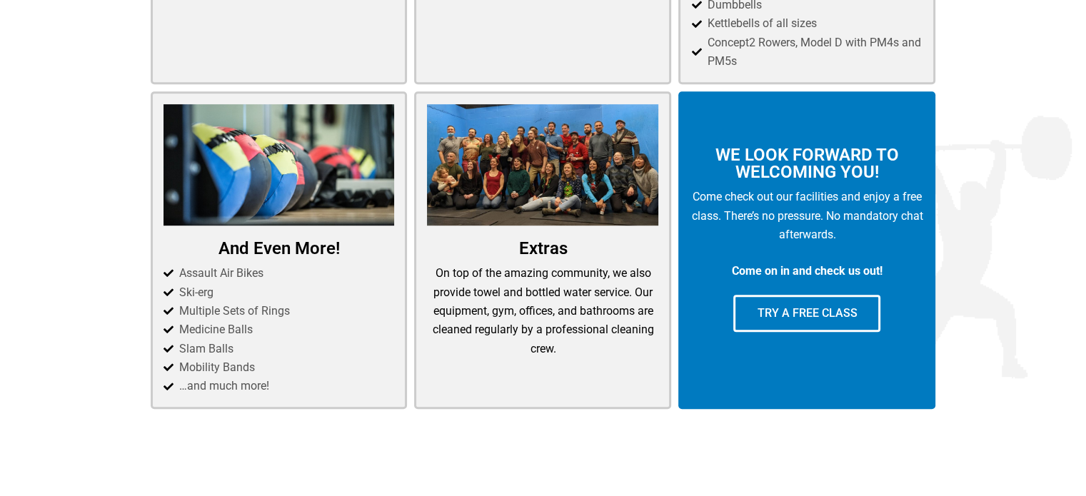
scroll to position [825, 0]
